Goal: Find specific page/section: Find specific page/section

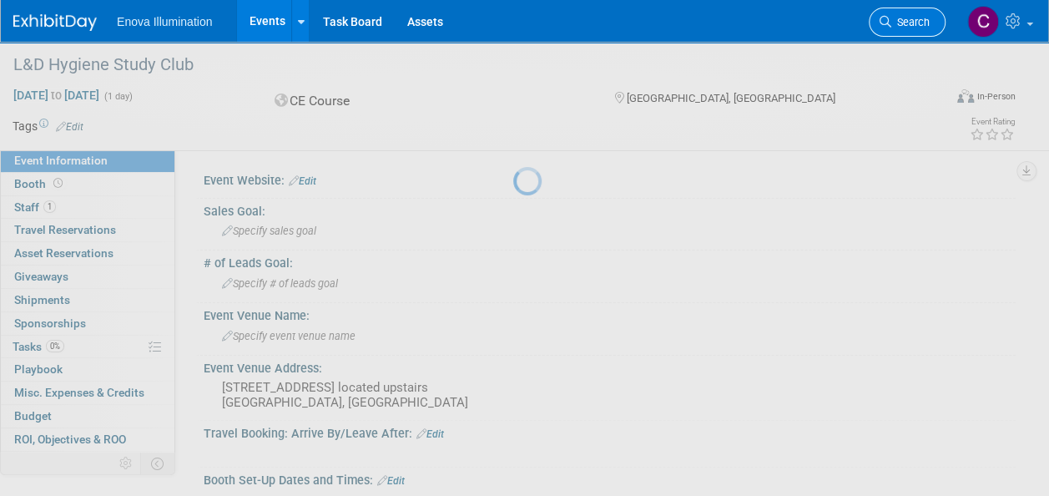
click at [918, 28] on link "Search" at bounding box center [907, 22] width 77 height 29
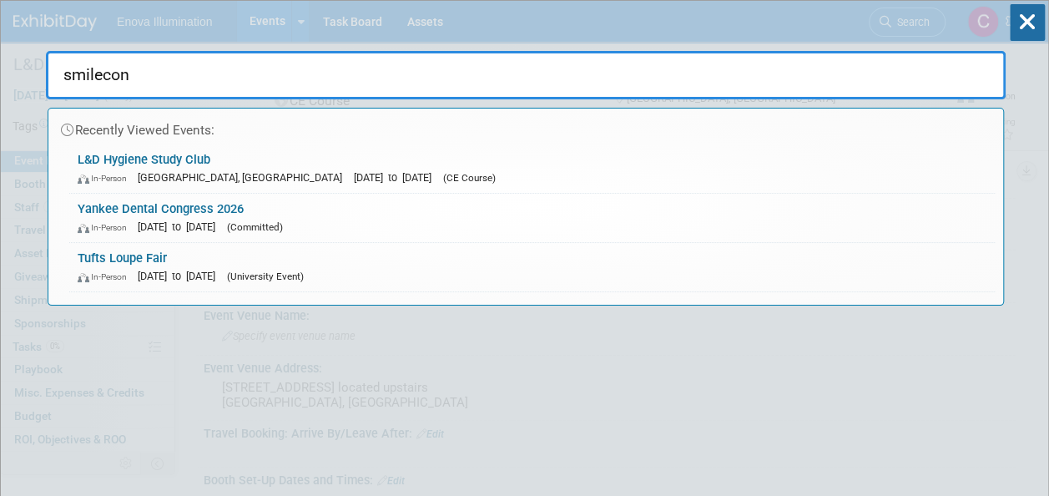
type input "smilecon"
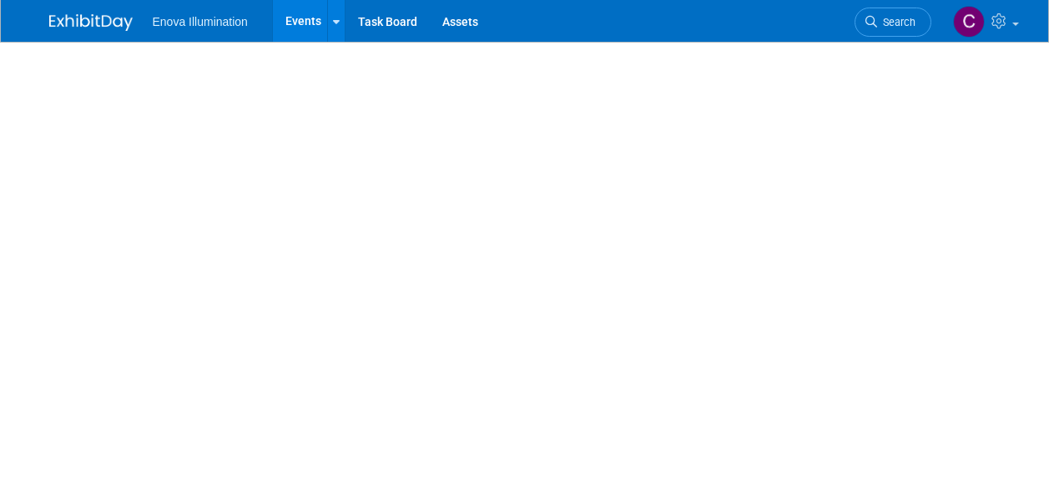
click at [898, 20] on span "Search" at bounding box center [896, 22] width 38 height 13
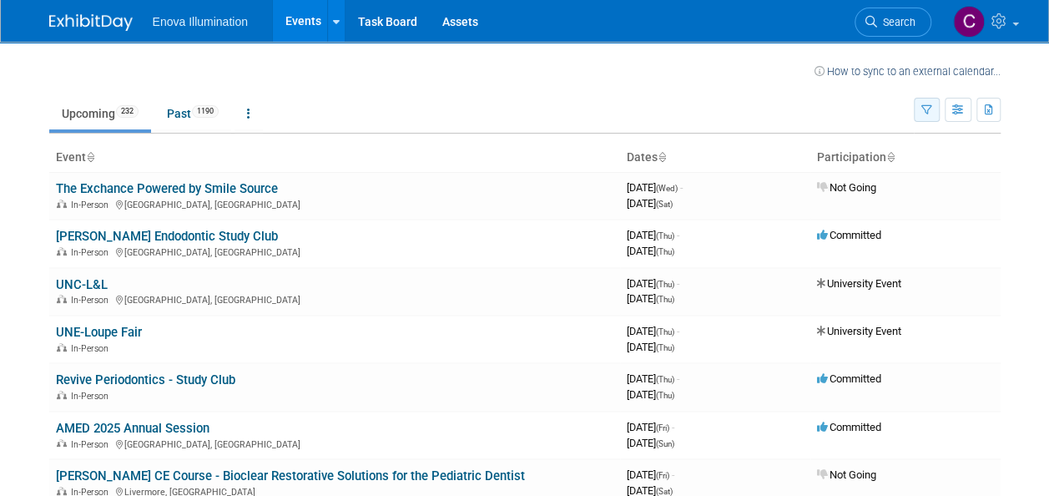
click at [927, 106] on icon "button" at bounding box center [927, 110] width 11 height 11
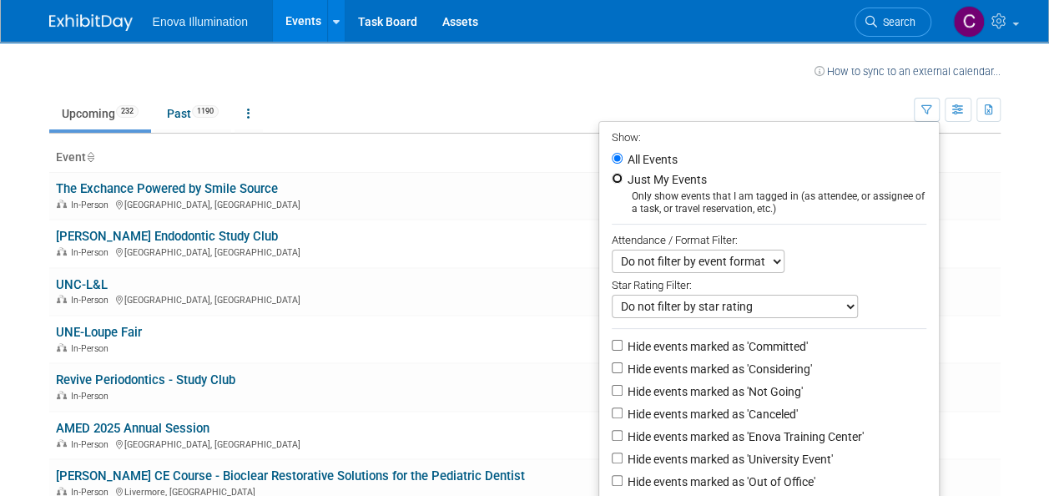
click at [612, 179] on input "Just My Events" at bounding box center [617, 178] width 11 height 11
radio input "true"
click at [514, 80] on td "Upcoming 232 Past 1190 All Events 1422 Past and Upcoming Grouped Annually Event…" at bounding box center [481, 106] width 865 height 54
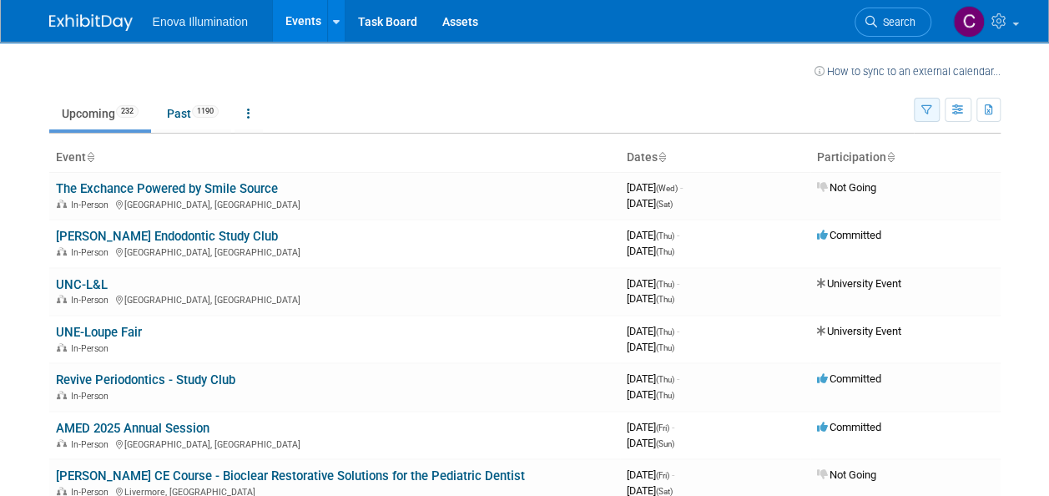
click at [938, 105] on button "button" at bounding box center [927, 110] width 26 height 24
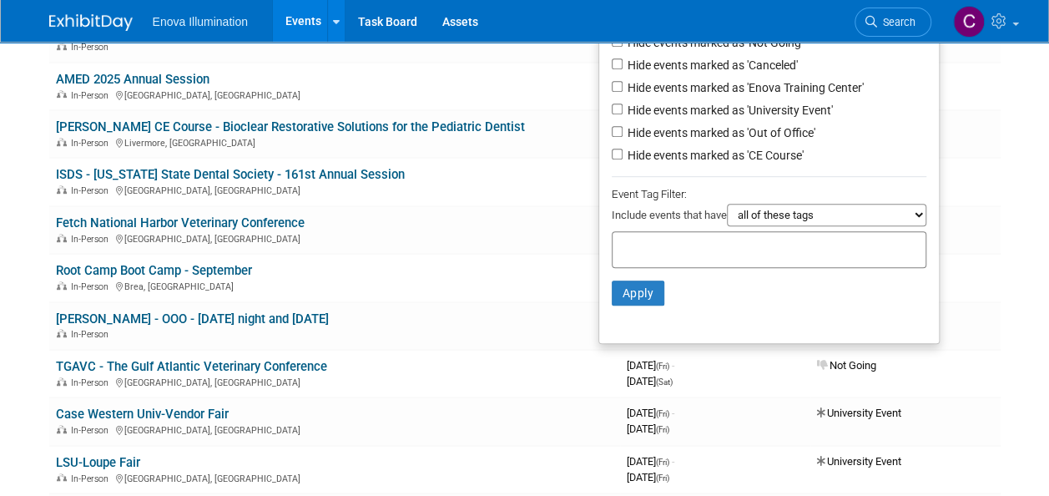
scroll to position [391, 0]
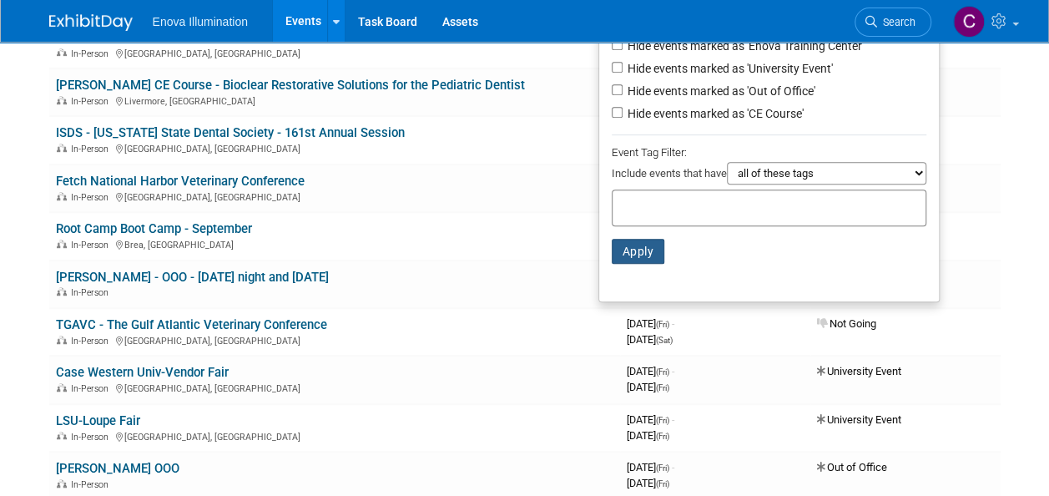
click at [636, 250] on button "Apply" at bounding box center [638, 251] width 53 height 25
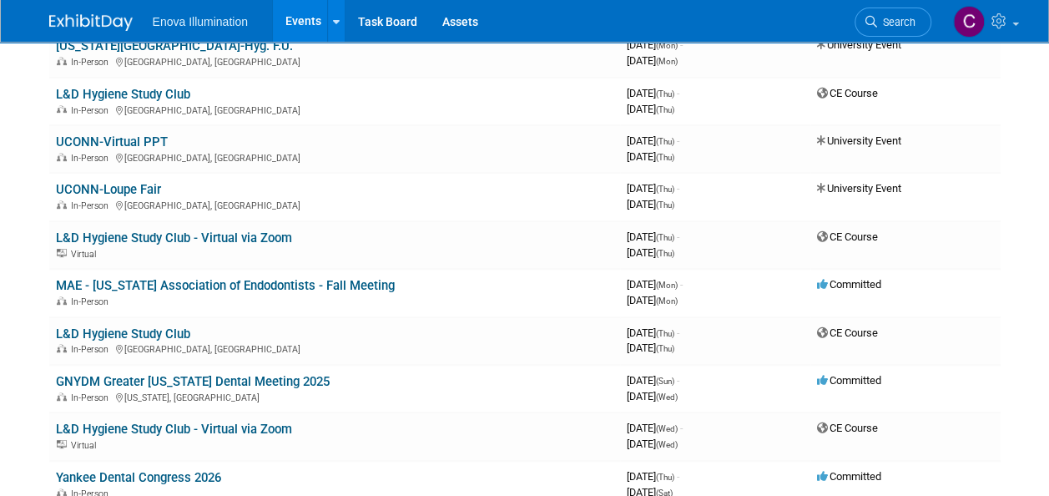
scroll to position [333, 0]
click at [240, 233] on link "L&D Hygiene Study Club - Virtual via Zoom" at bounding box center [174, 238] width 236 height 15
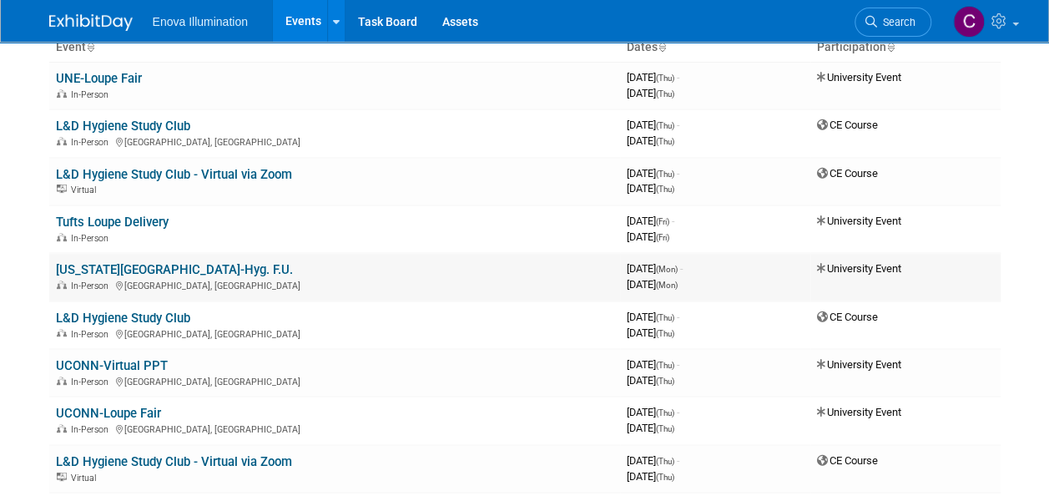
scroll to position [0, 0]
